Goal: Information Seeking & Learning: Find specific page/section

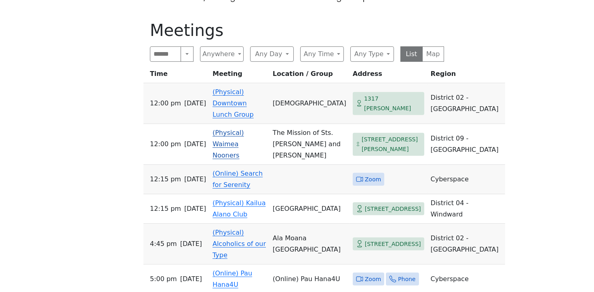
scroll to position [258, 0]
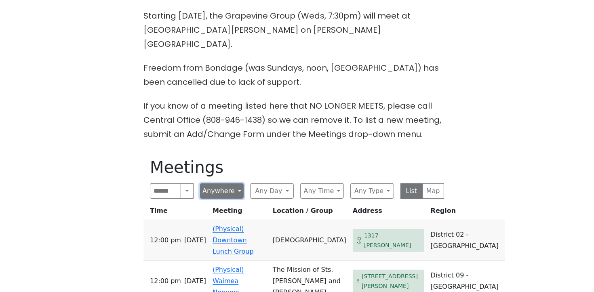
click at [237, 183] on button "Anywhere" at bounding box center [222, 190] width 44 height 15
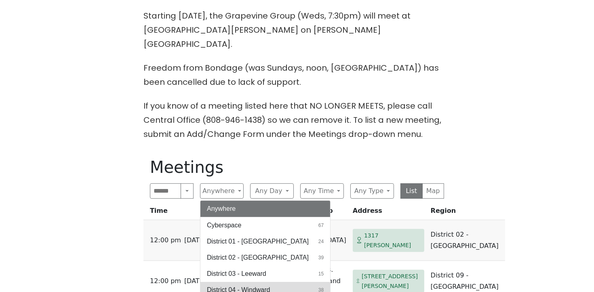
click at [251, 285] on span "District 04 - Windward" at bounding box center [238, 290] width 63 height 10
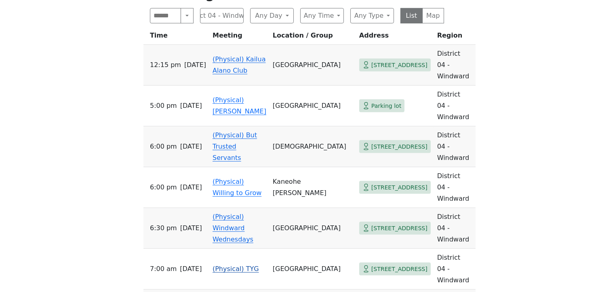
scroll to position [437, 0]
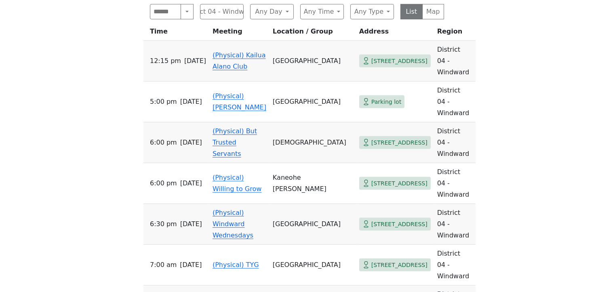
click at [244, 209] on link "(Physical) Windward Wednesdays" at bounding box center [232, 224] width 41 height 30
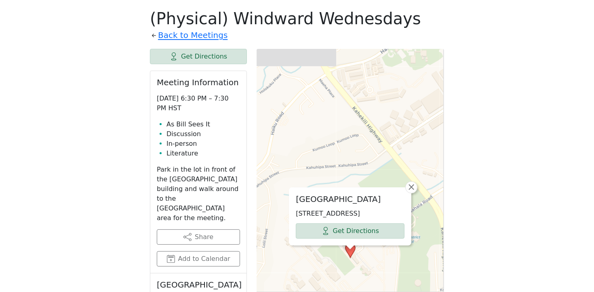
scroll to position [408, 0]
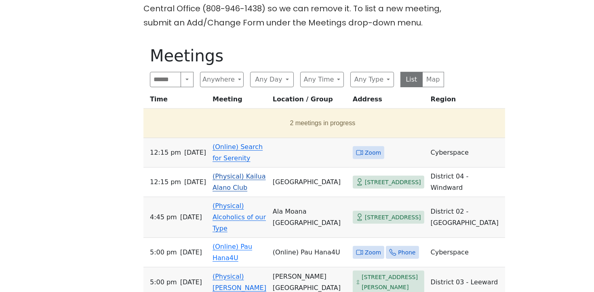
scroll to position [375, 0]
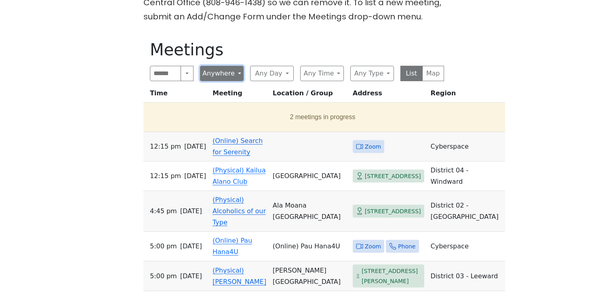
click at [239, 66] on button "Anywhere" at bounding box center [222, 73] width 44 height 15
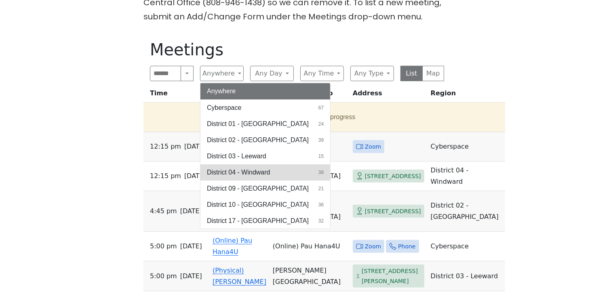
click at [248, 168] on span "District 04 - Windward" at bounding box center [238, 173] width 63 height 10
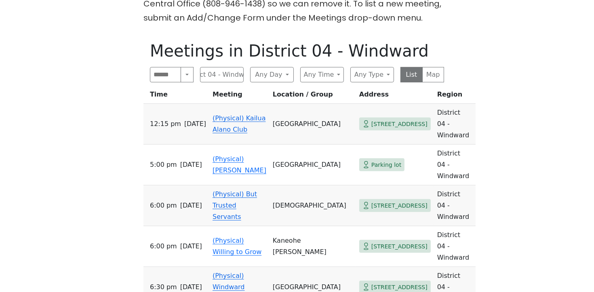
scroll to position [360, 0]
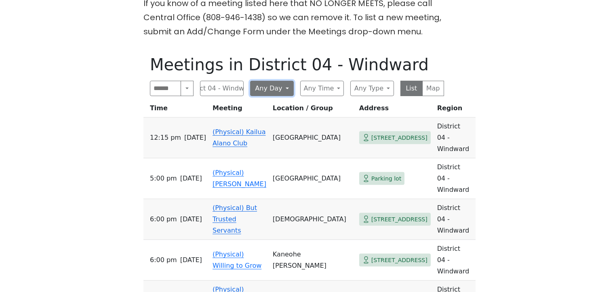
click at [285, 81] on button "Any Day" at bounding box center [272, 88] width 44 height 15
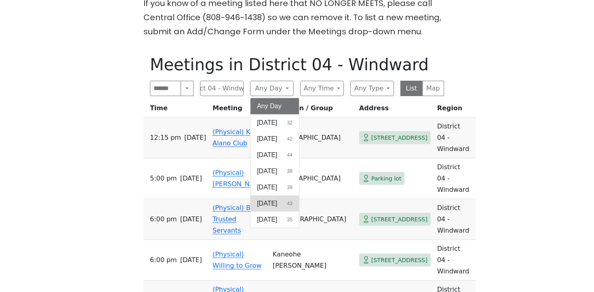
click at [273, 199] on span "[DATE]" at bounding box center [267, 204] width 20 height 10
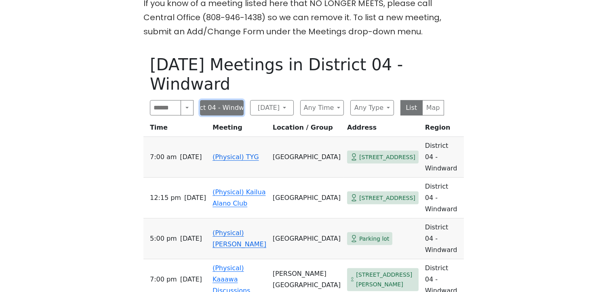
click at [225, 100] on button "District 04 - Windward" at bounding box center [222, 107] width 44 height 15
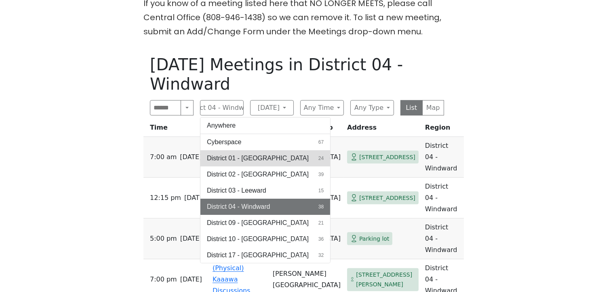
click at [266, 153] on span "District 01 - [GEOGRAPHIC_DATA]" at bounding box center [258, 158] width 102 height 10
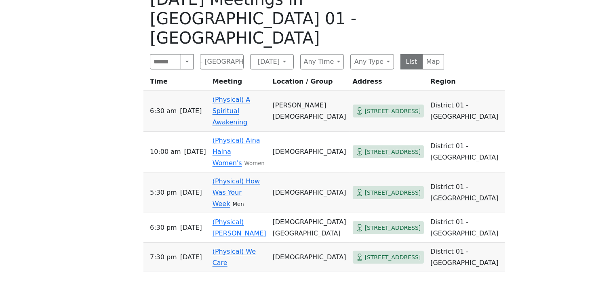
scroll to position [418, 0]
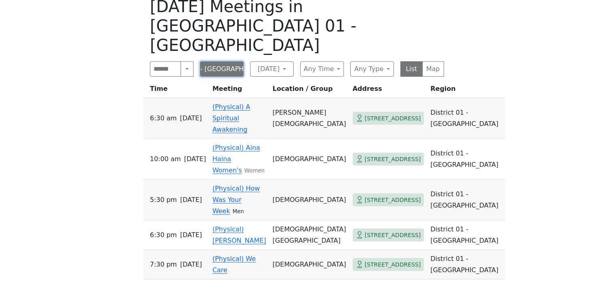
click at [216, 61] on button "District 01 - [GEOGRAPHIC_DATA]" at bounding box center [222, 68] width 44 height 15
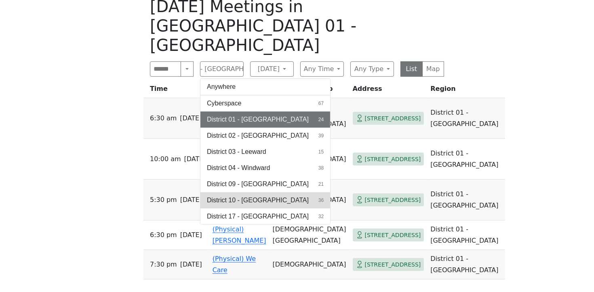
click at [245, 195] on span "District 10 - [GEOGRAPHIC_DATA]" at bounding box center [258, 200] width 102 height 10
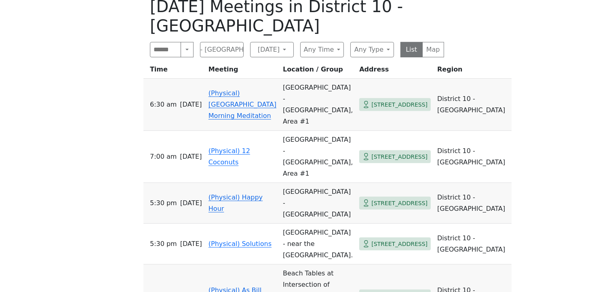
click at [292, 265] on td "Beach Tables at Intersection of Ohua and Kalakaua" at bounding box center [318, 296] width 76 height 63
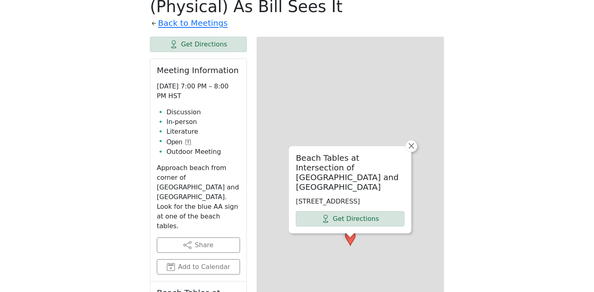
scroll to position [394, 0]
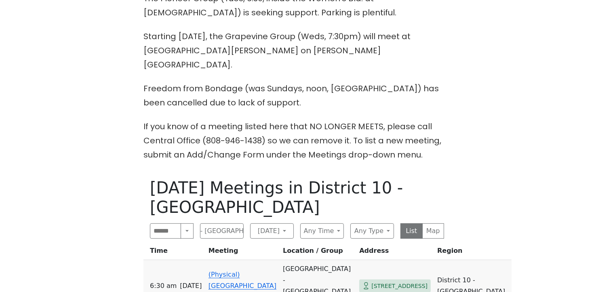
scroll to position [351, 0]
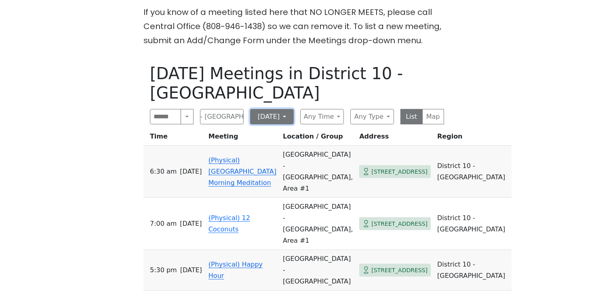
click at [284, 109] on button "[DATE]" at bounding box center [272, 116] width 44 height 15
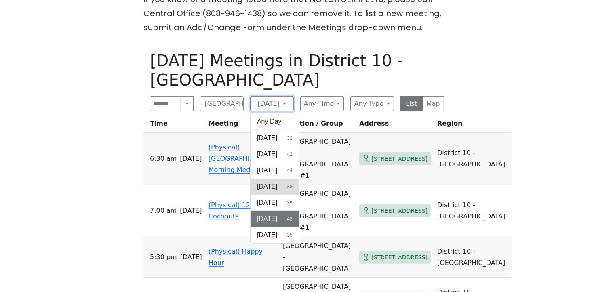
scroll to position [365, 0]
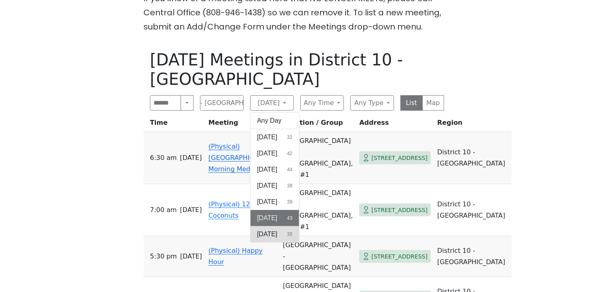
click at [282, 226] on button "Saturday 35" at bounding box center [274, 234] width 48 height 16
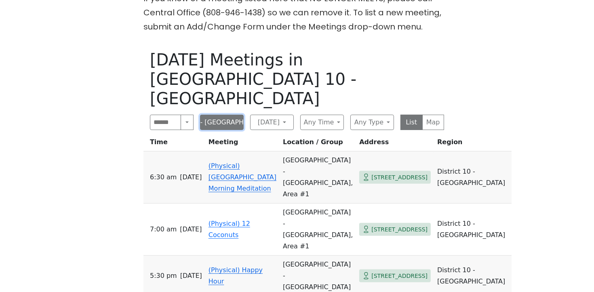
click at [231, 115] on button "District 10 - [GEOGRAPHIC_DATA]" at bounding box center [222, 122] width 44 height 15
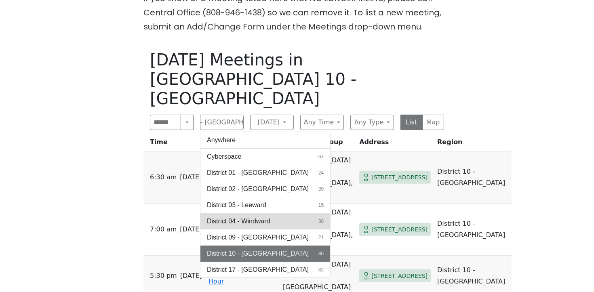
click at [256, 216] on span "District 04 - Windward" at bounding box center [238, 221] width 63 height 10
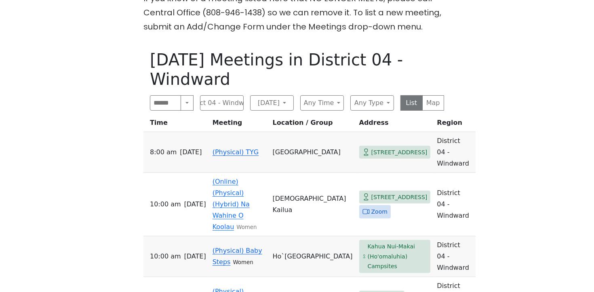
click at [236, 148] on link "(Physical) TYG" at bounding box center [235, 152] width 46 height 8
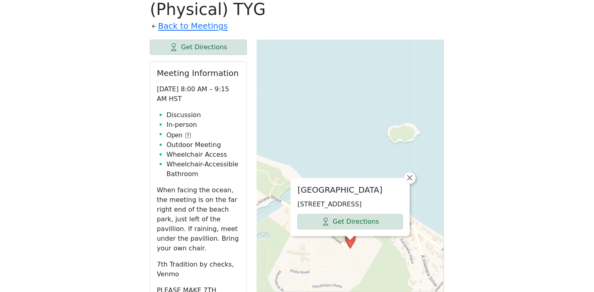
scroll to position [418, 0]
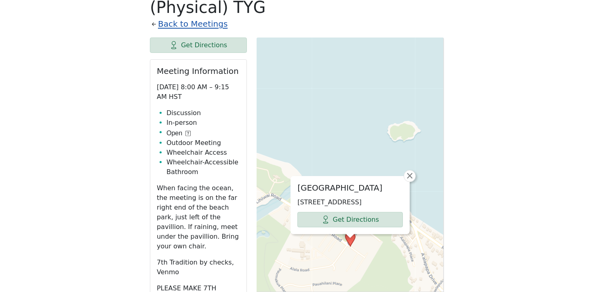
click at [168, 17] on link "Back to Meetings" at bounding box center [192, 24] width 69 height 14
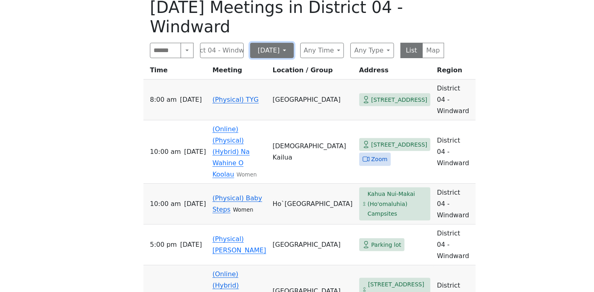
click at [270, 43] on button "[DATE]" at bounding box center [272, 50] width 44 height 15
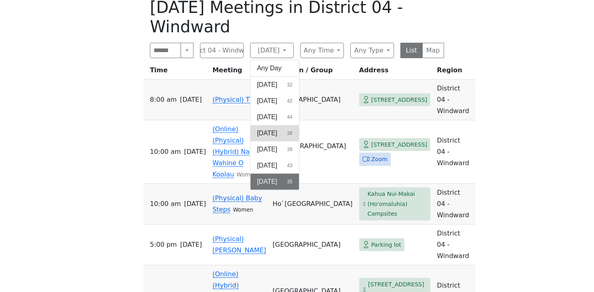
click at [269, 128] on span "[DATE]" at bounding box center [267, 133] width 20 height 10
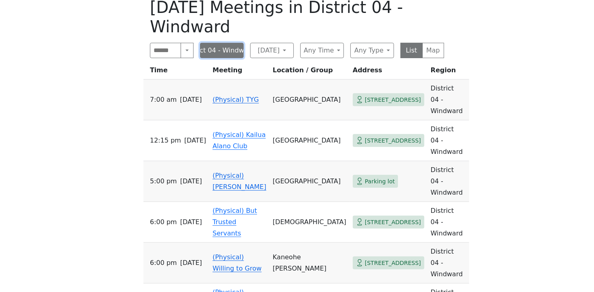
click at [228, 43] on button "District 04 - Windward" at bounding box center [222, 50] width 44 height 15
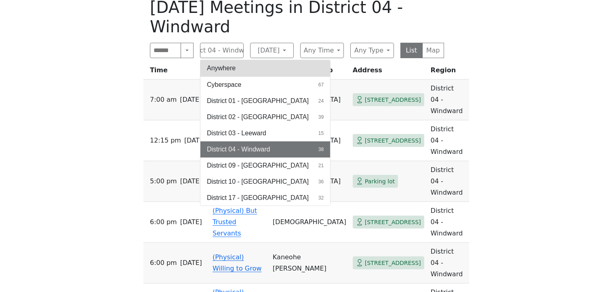
click at [232, 60] on button "Anywhere" at bounding box center [265, 68] width 130 height 16
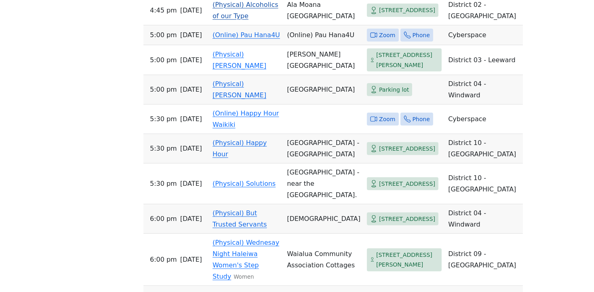
scroll to position [953, 0]
